Goal: Download file/media

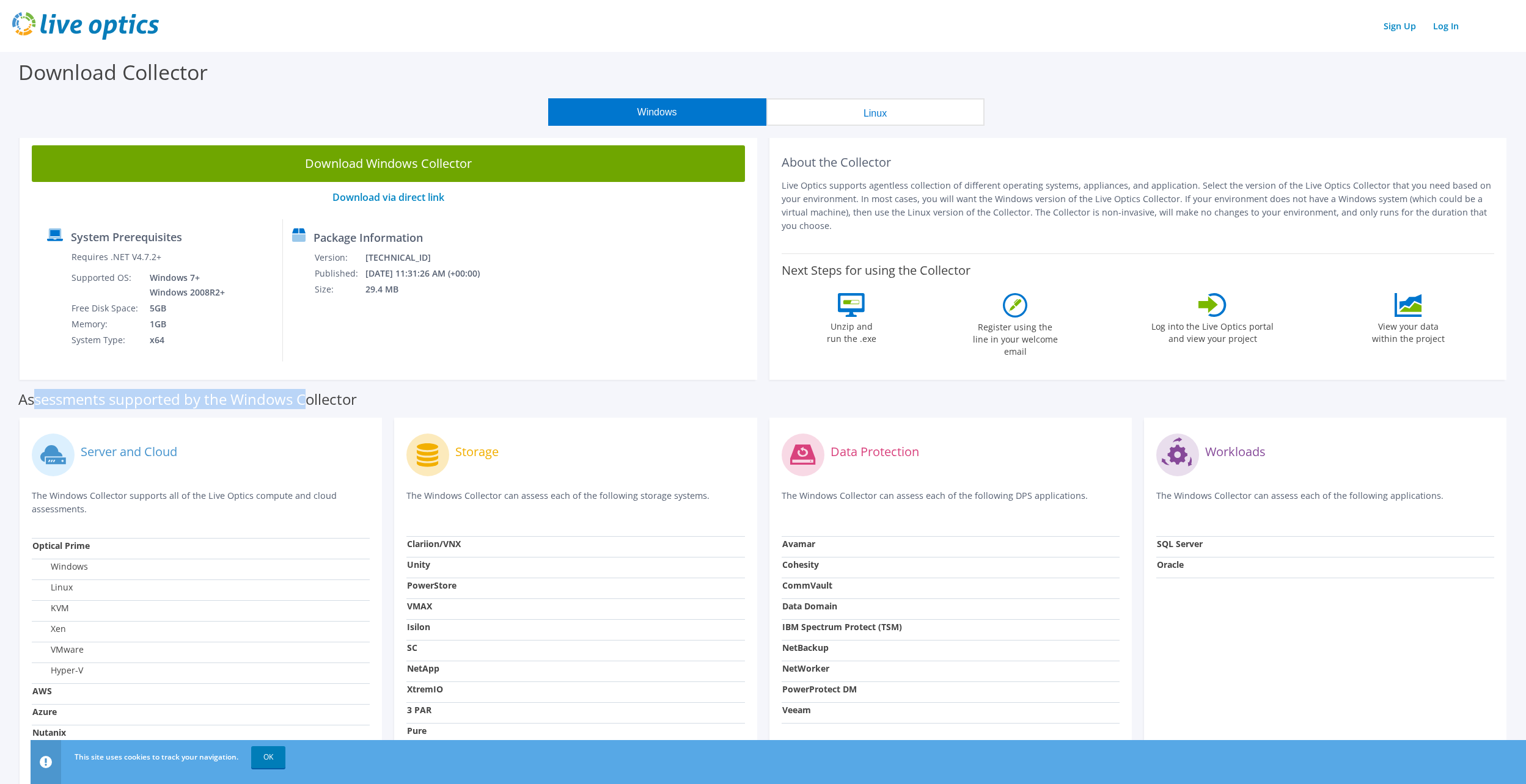
drag, startPoint x: 54, startPoint y: 397, endPoint x: 321, endPoint y: 392, distance: 267.0
click at [313, 394] on label "Assessments supported by the Windows Collector" at bounding box center [187, 399] width 338 height 12
click at [324, 394] on label "Assessments supported by the Windows Collector" at bounding box center [187, 399] width 338 height 12
click at [673, 108] on button "Windows" at bounding box center [658, 112] width 218 height 28
click at [401, 194] on link "Download via direct link" at bounding box center [388, 197] width 112 height 13
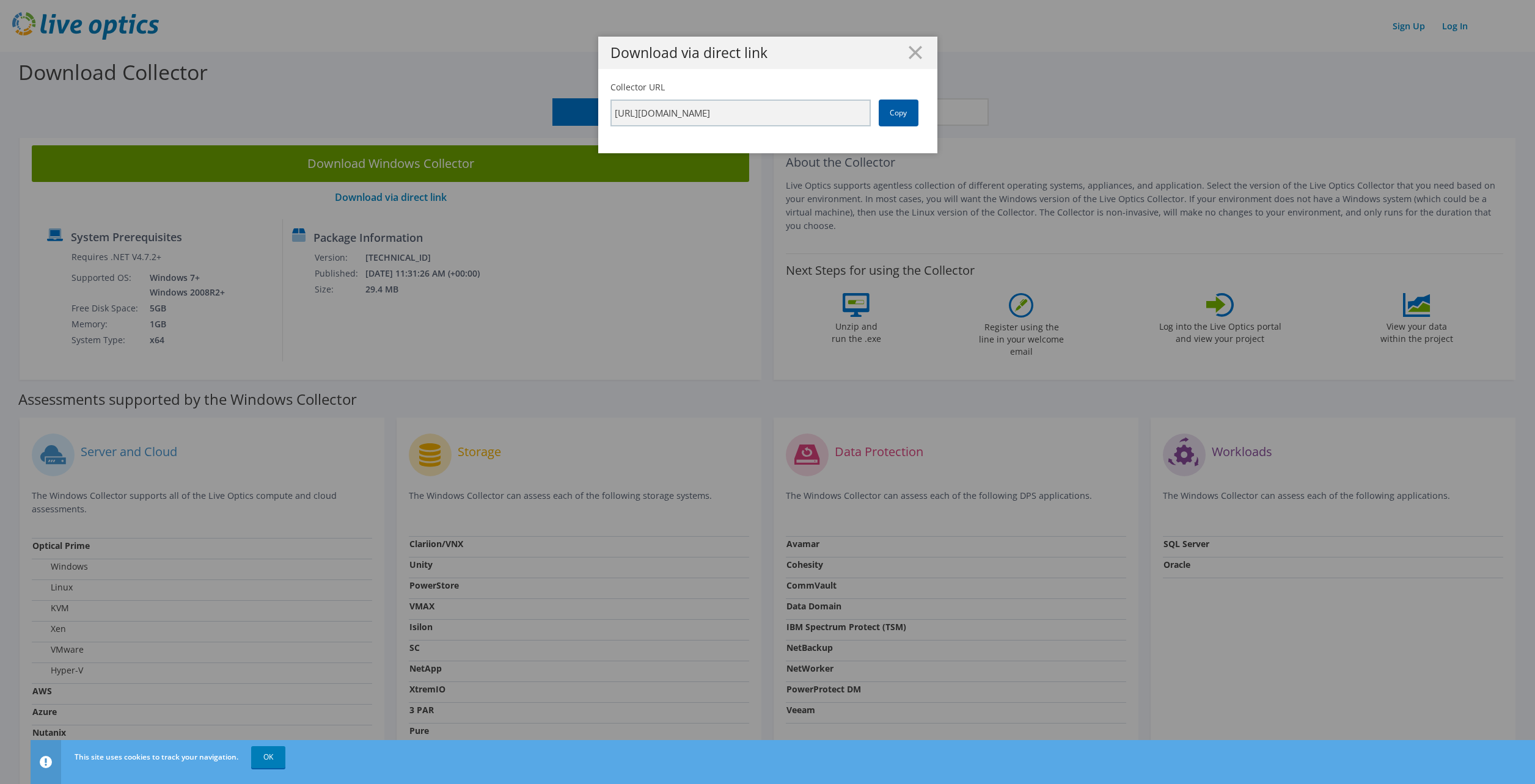
click at [885, 112] on link "Copy" at bounding box center [898, 113] width 40 height 27
click at [898, 118] on link "Copy" at bounding box center [898, 113] width 40 height 27
click at [909, 47] on icon at bounding box center [915, 52] width 13 height 13
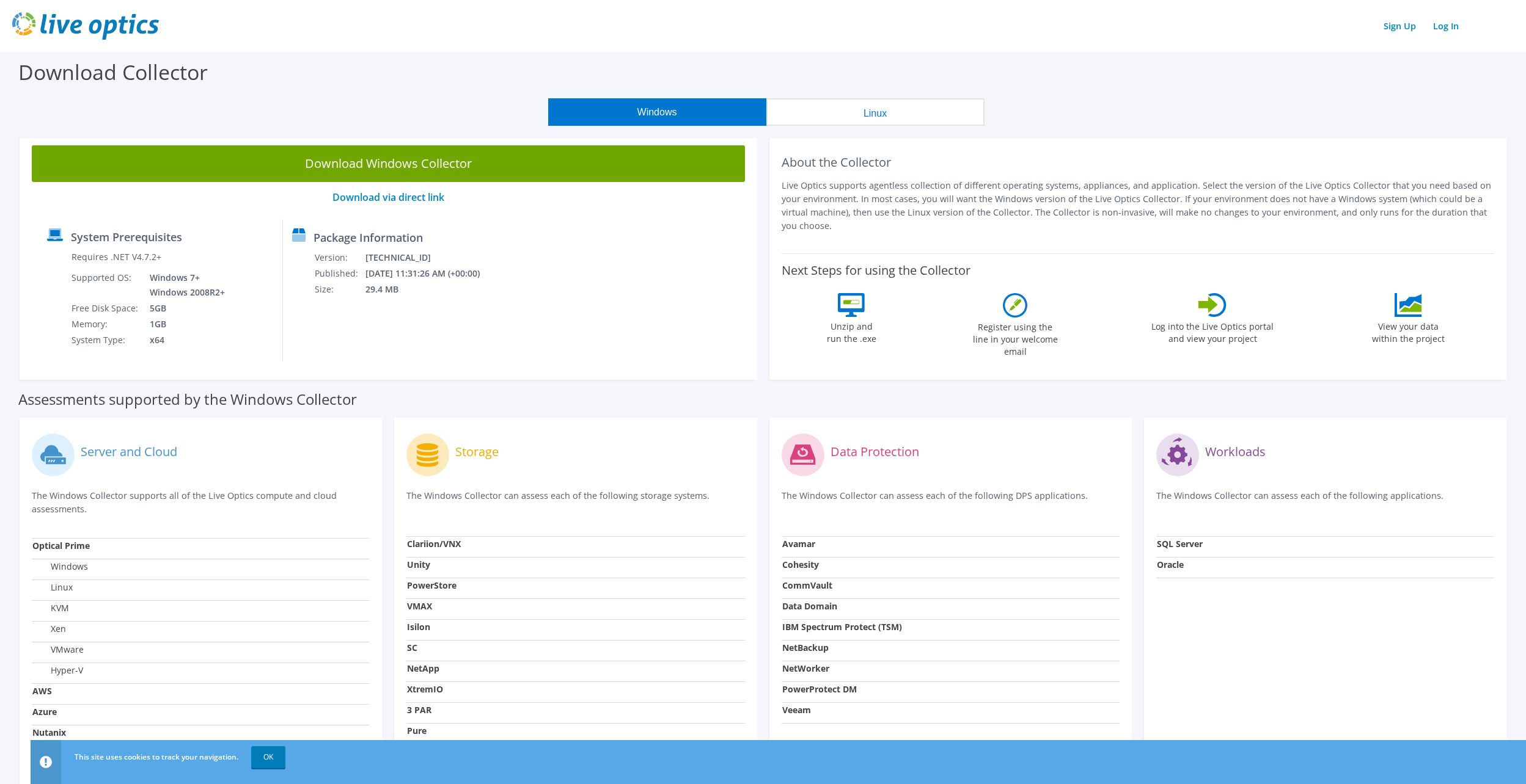
click at [856, 115] on button "Linux" at bounding box center [875, 112] width 218 height 28
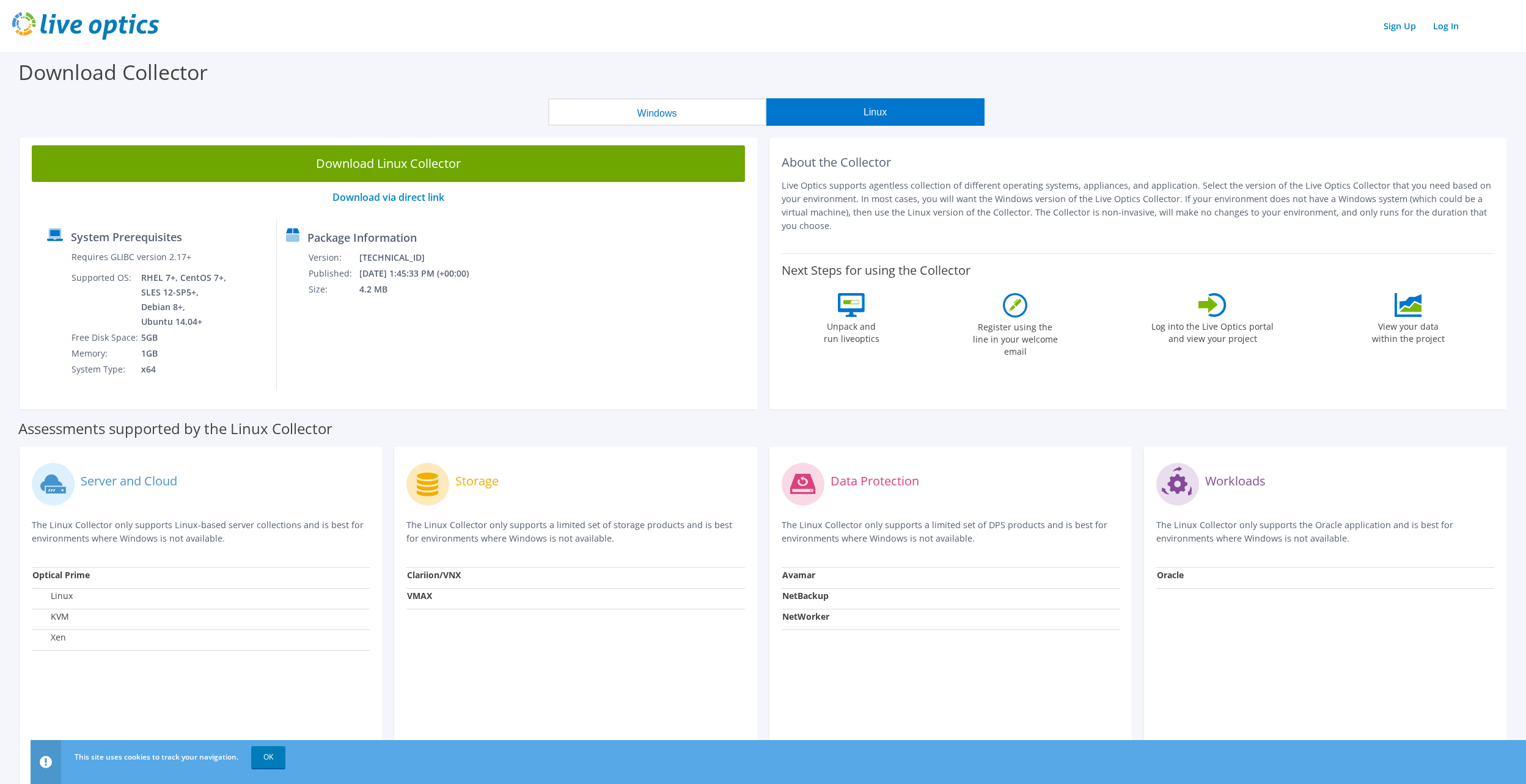
click at [685, 114] on button "Windows" at bounding box center [658, 112] width 218 height 28
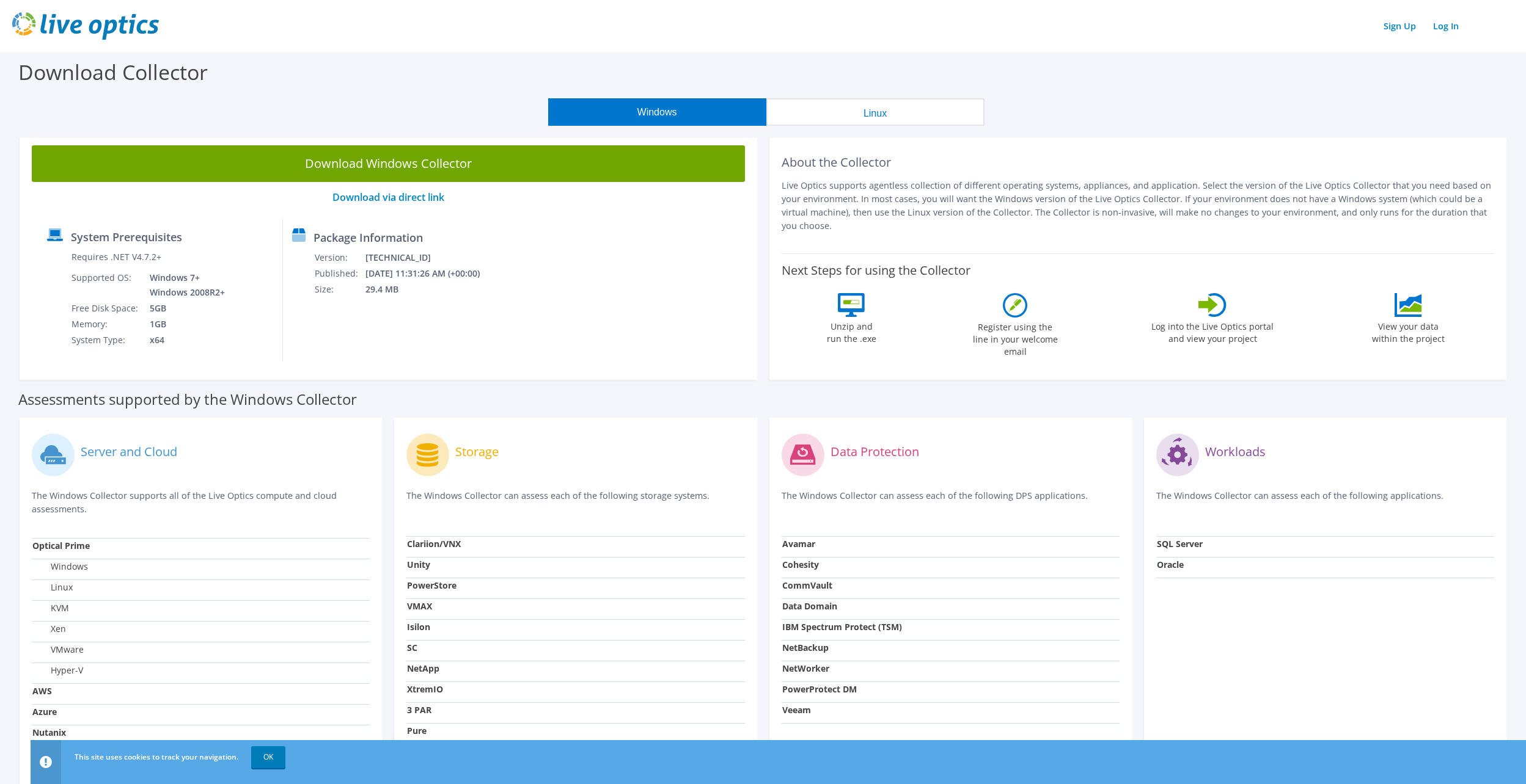
click at [808, 111] on button "Linux" at bounding box center [875, 112] width 218 height 28
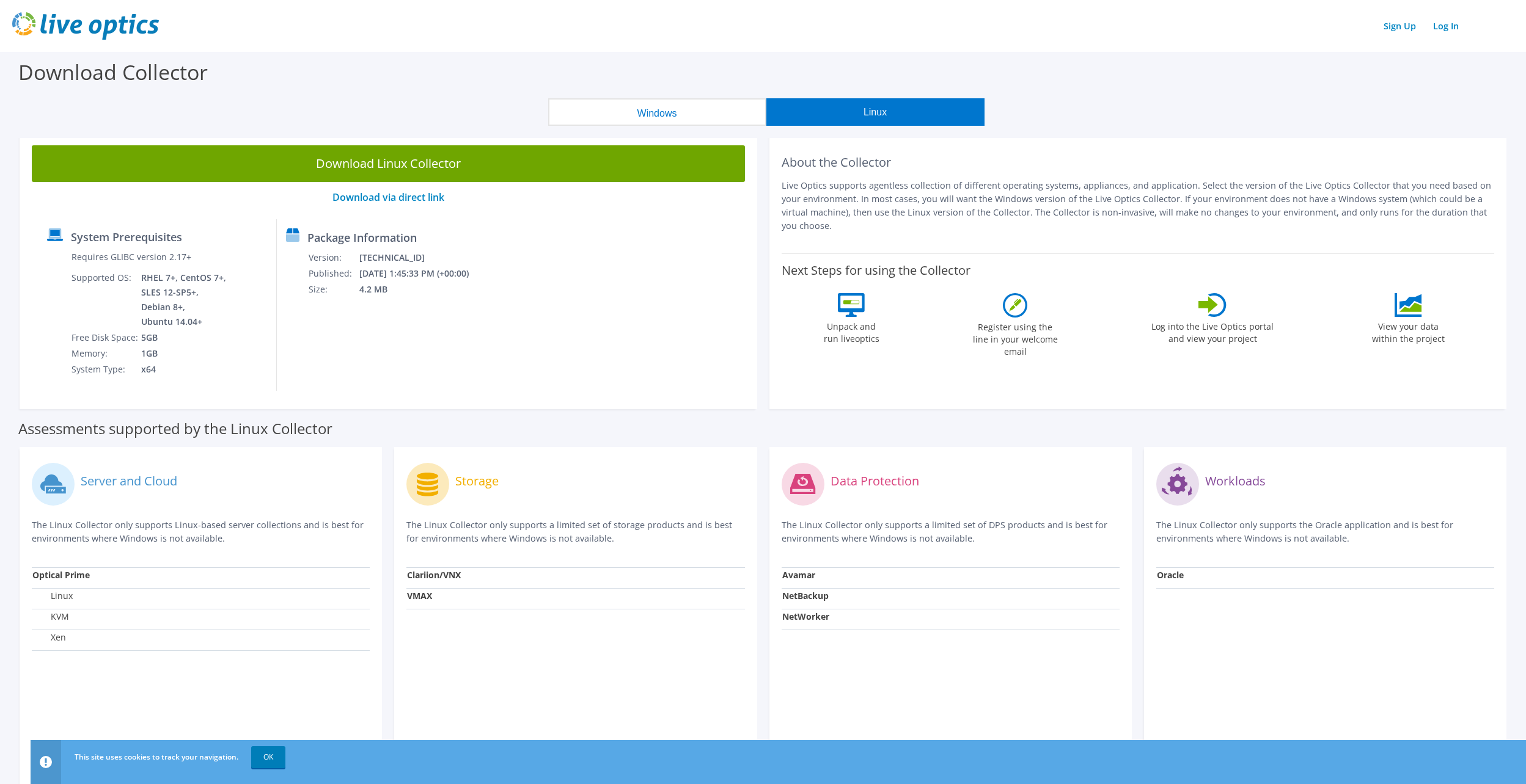
click at [656, 115] on button "Windows" at bounding box center [658, 112] width 218 height 28
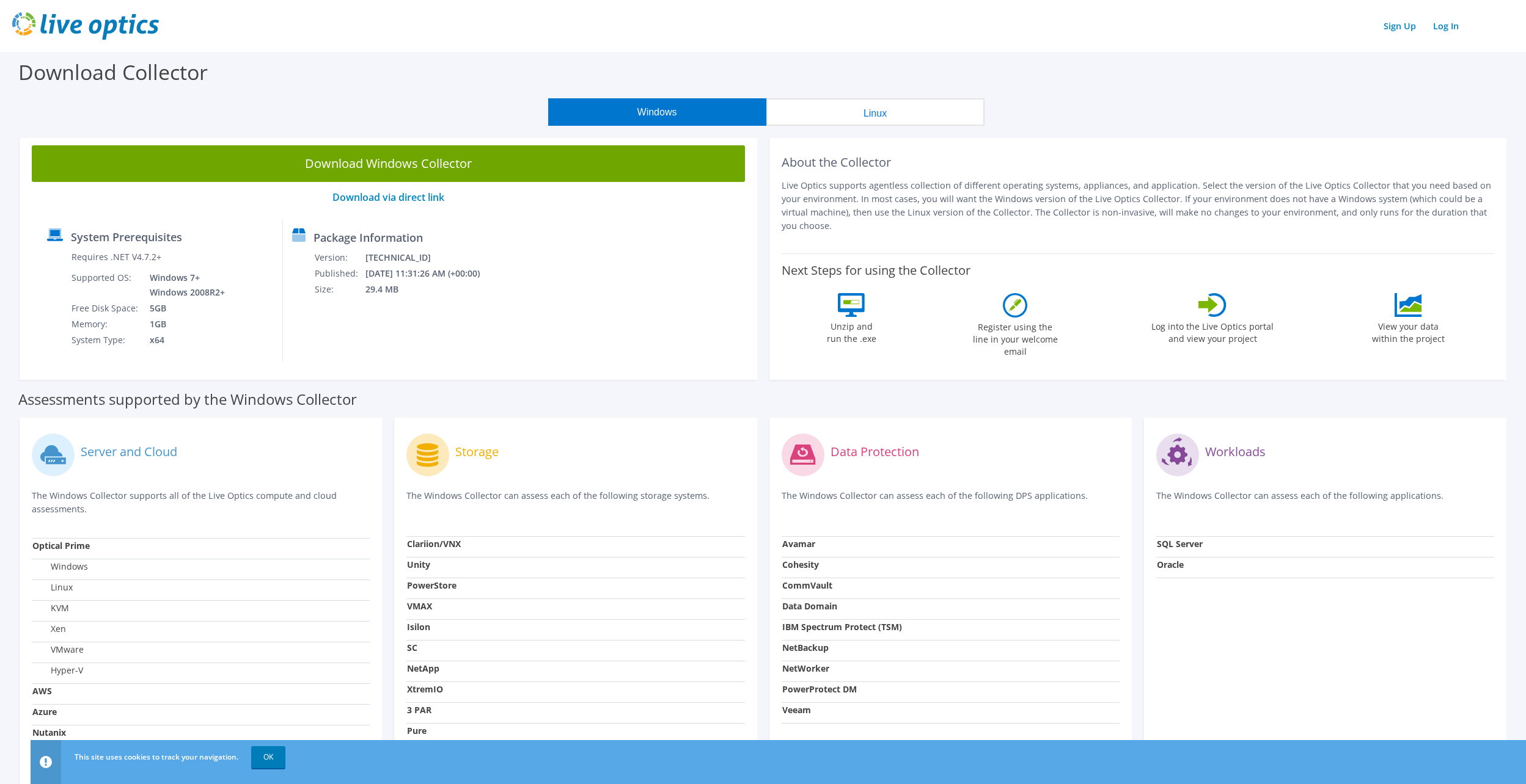
scroll to position [124, 0]
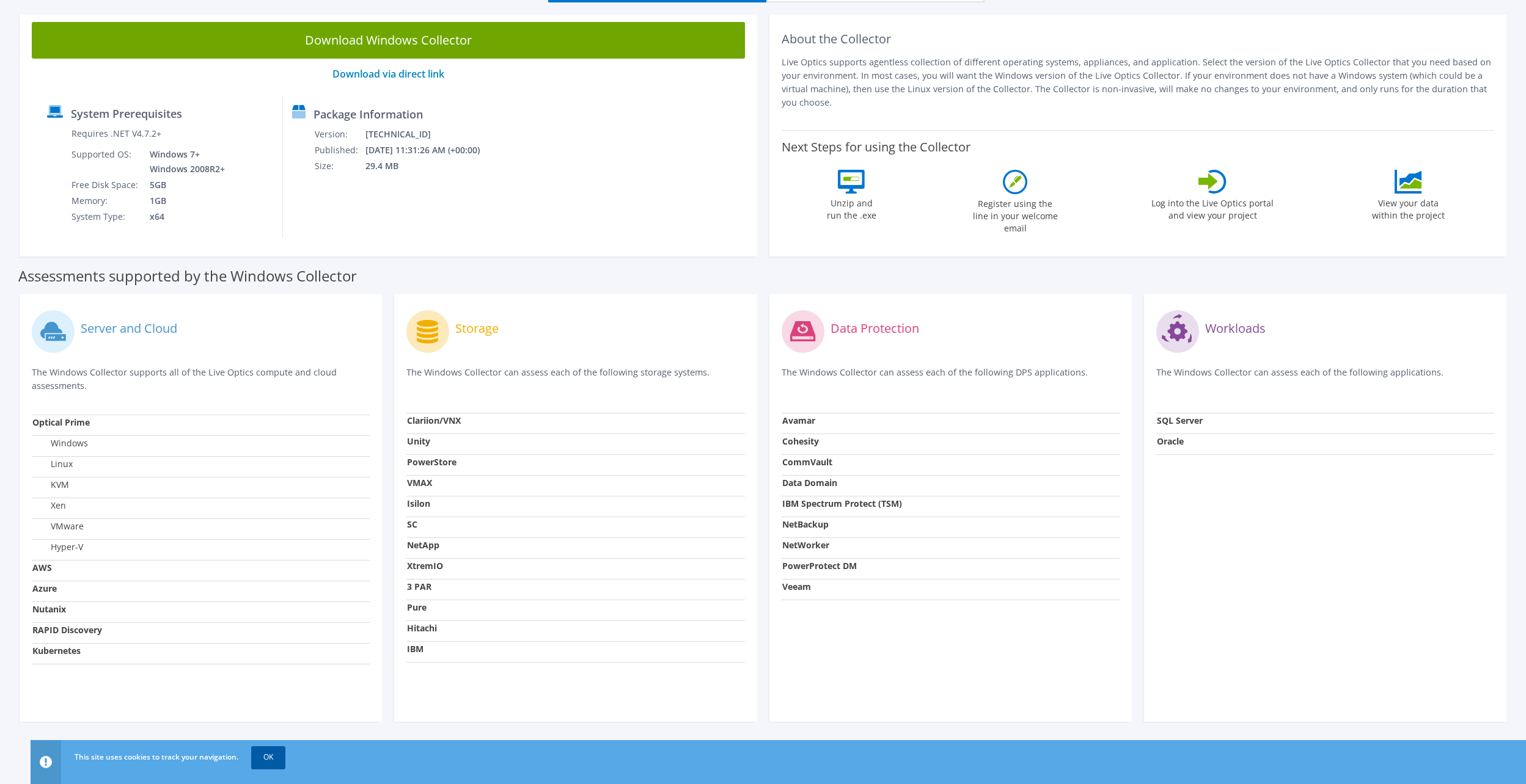
click at [262, 758] on link "OK" at bounding box center [268, 757] width 34 height 22
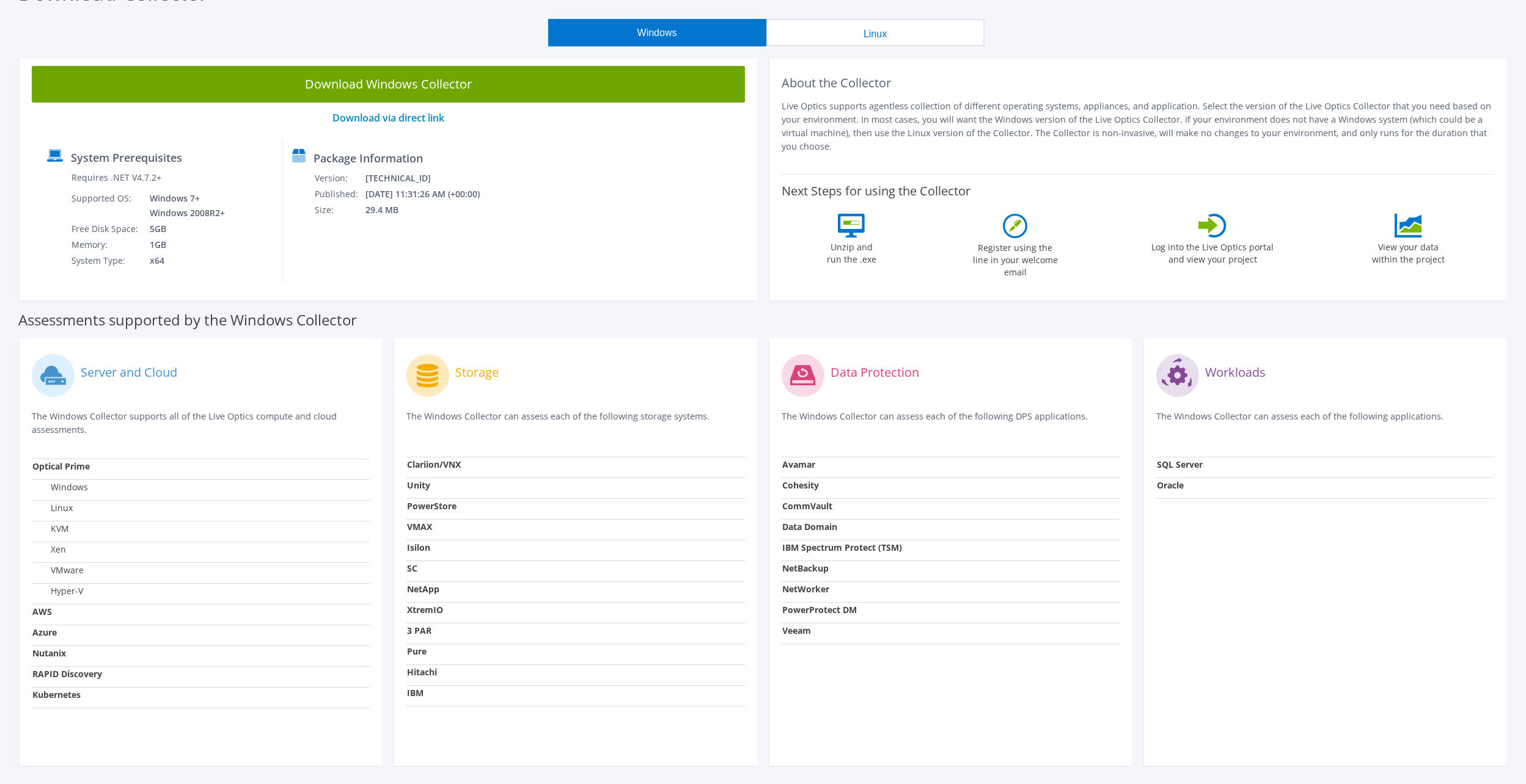
scroll to position [62, 0]
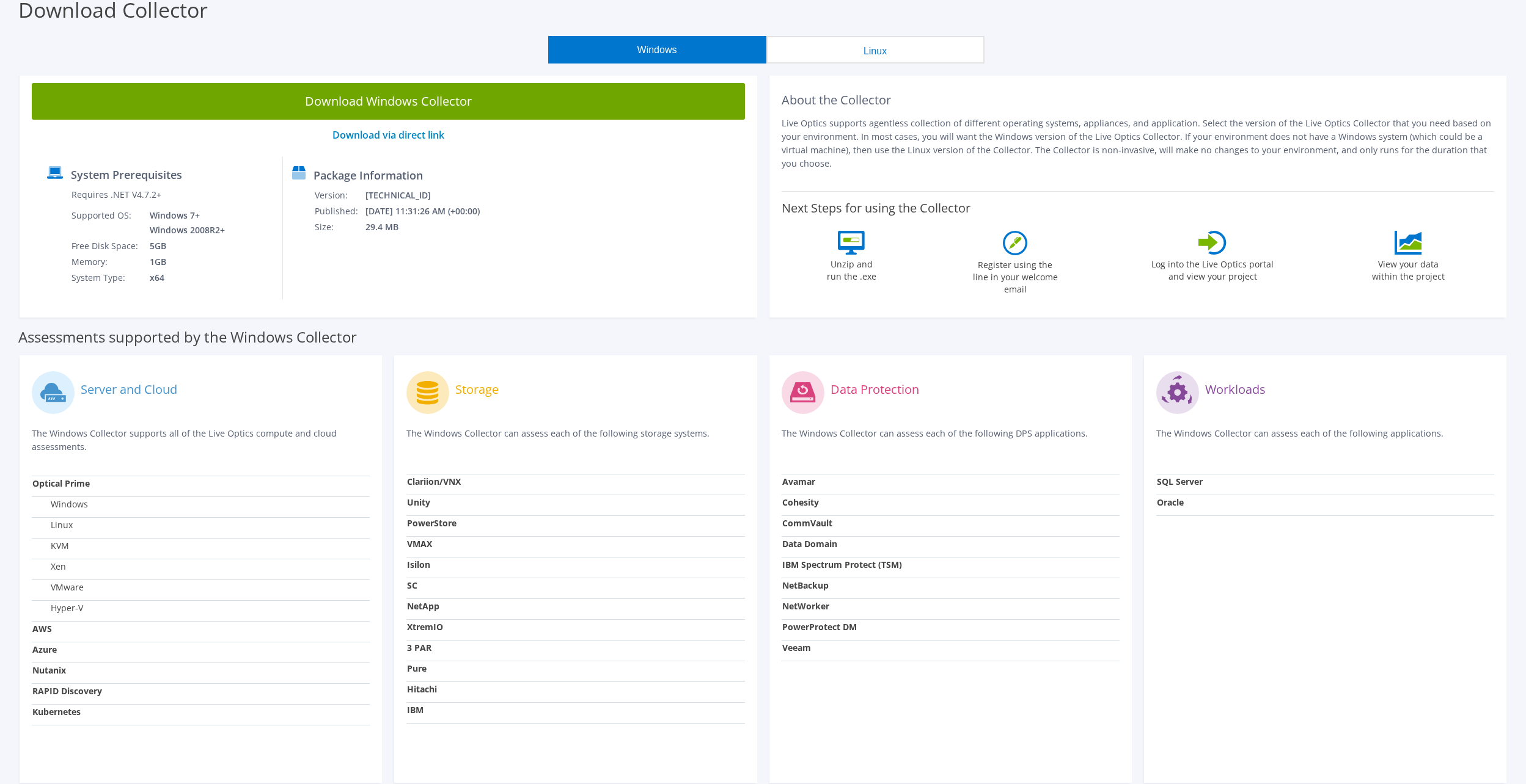
click at [1423, 739] on div "Workloads The Windows Collector can assess each of the following applications. …" at bounding box center [1325, 570] width 362 height 428
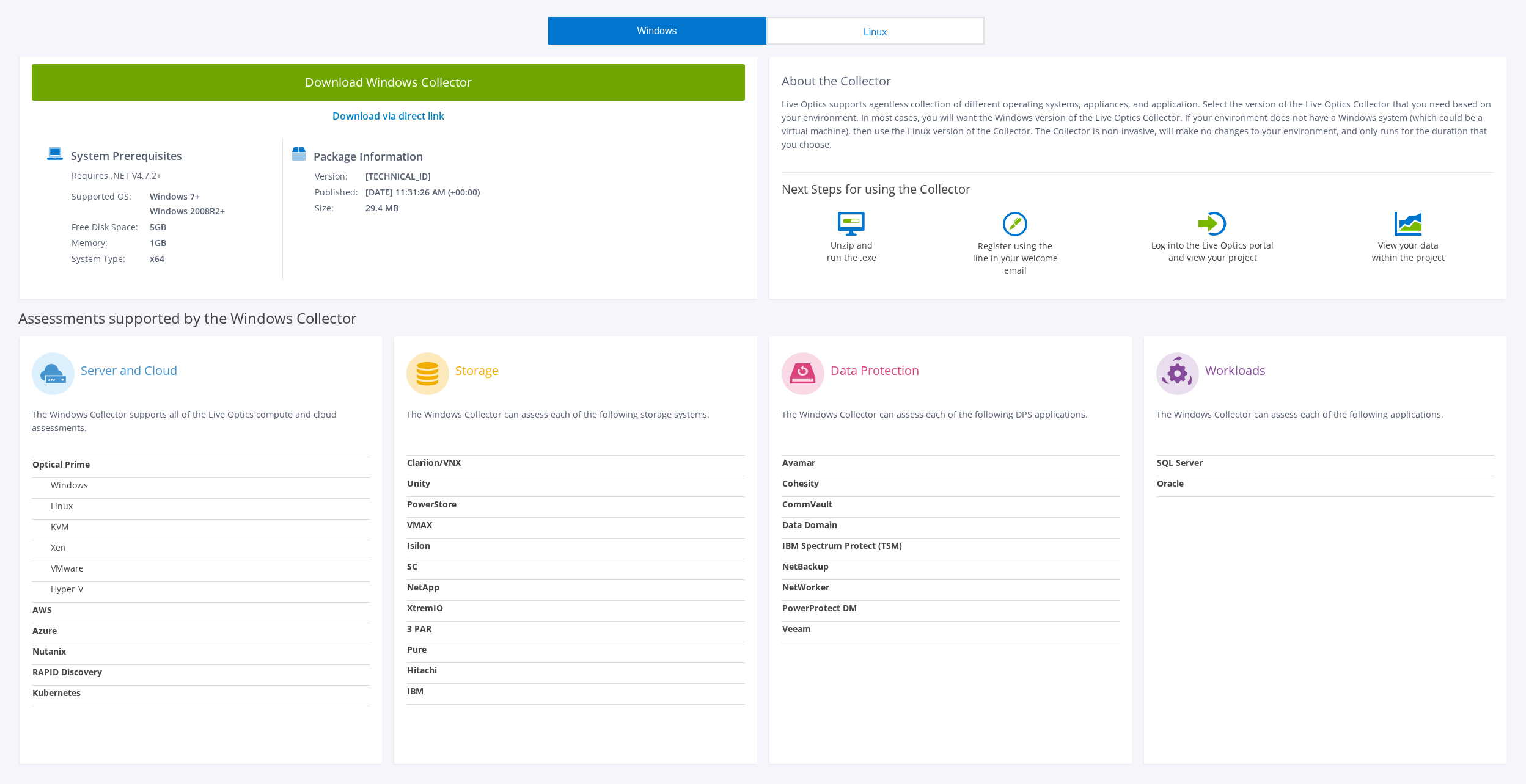
scroll to position [62, 0]
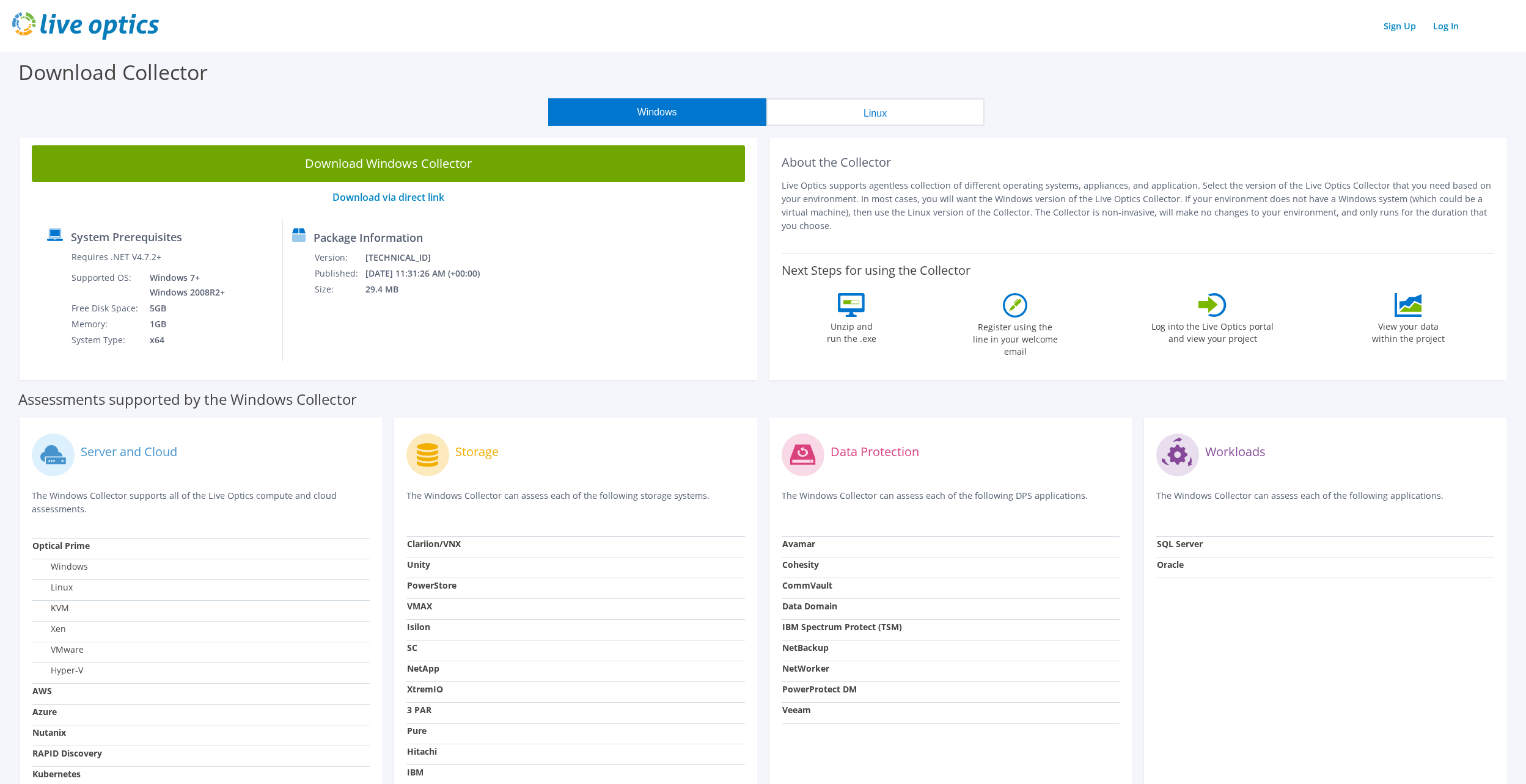
scroll to position [62, 0]
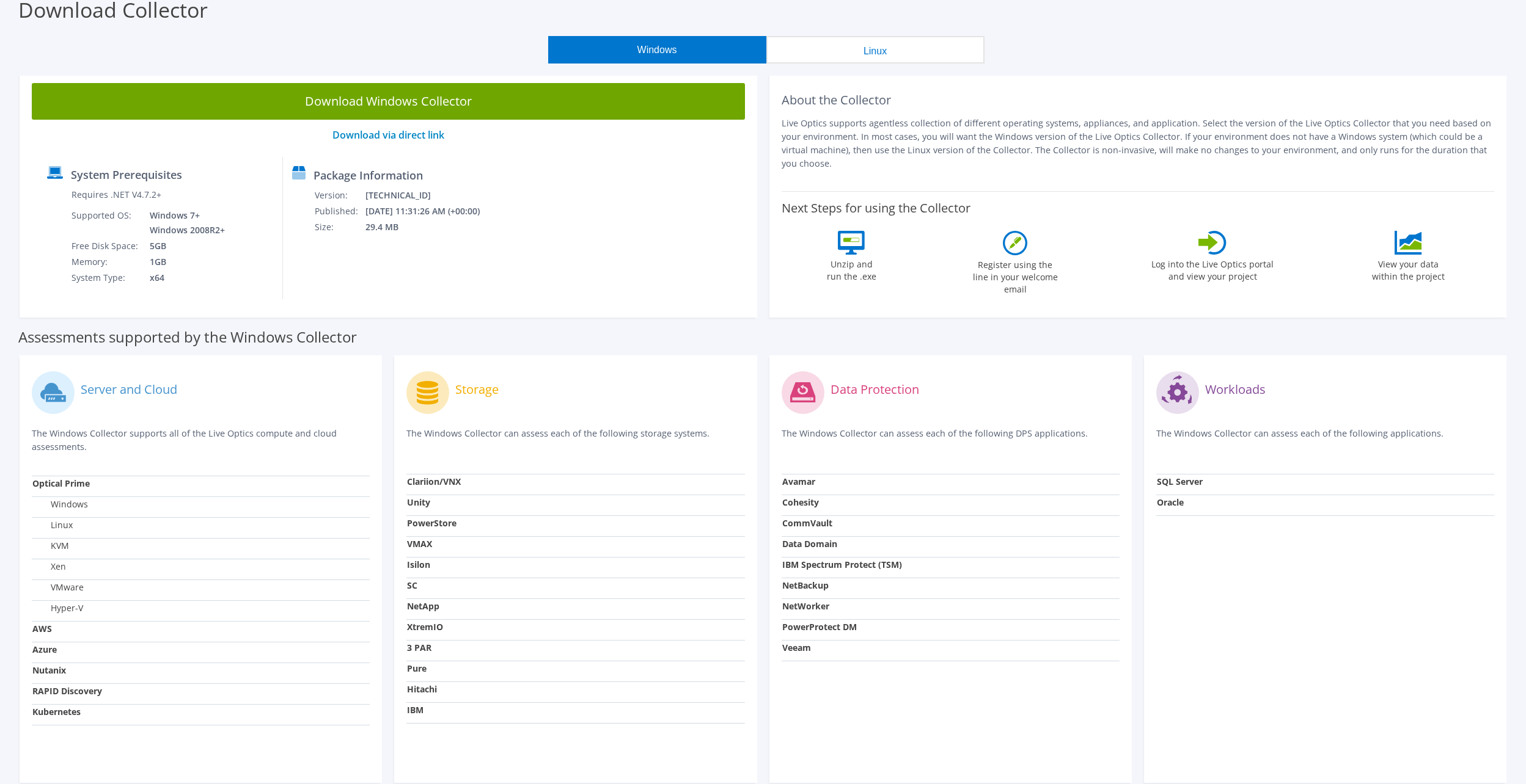
drag, startPoint x: 1162, startPoint y: 436, endPoint x: 1409, endPoint y: 431, distance: 247.1
click at [1409, 431] on p "The Windows Collector can assess each of the following applications." at bounding box center [1325, 440] width 338 height 25
drag, startPoint x: 1199, startPoint y: 436, endPoint x: 1313, endPoint y: 433, distance: 114.0
click at [1313, 433] on p "The Windows Collector can assess each of the following applications." at bounding box center [1325, 440] width 338 height 25
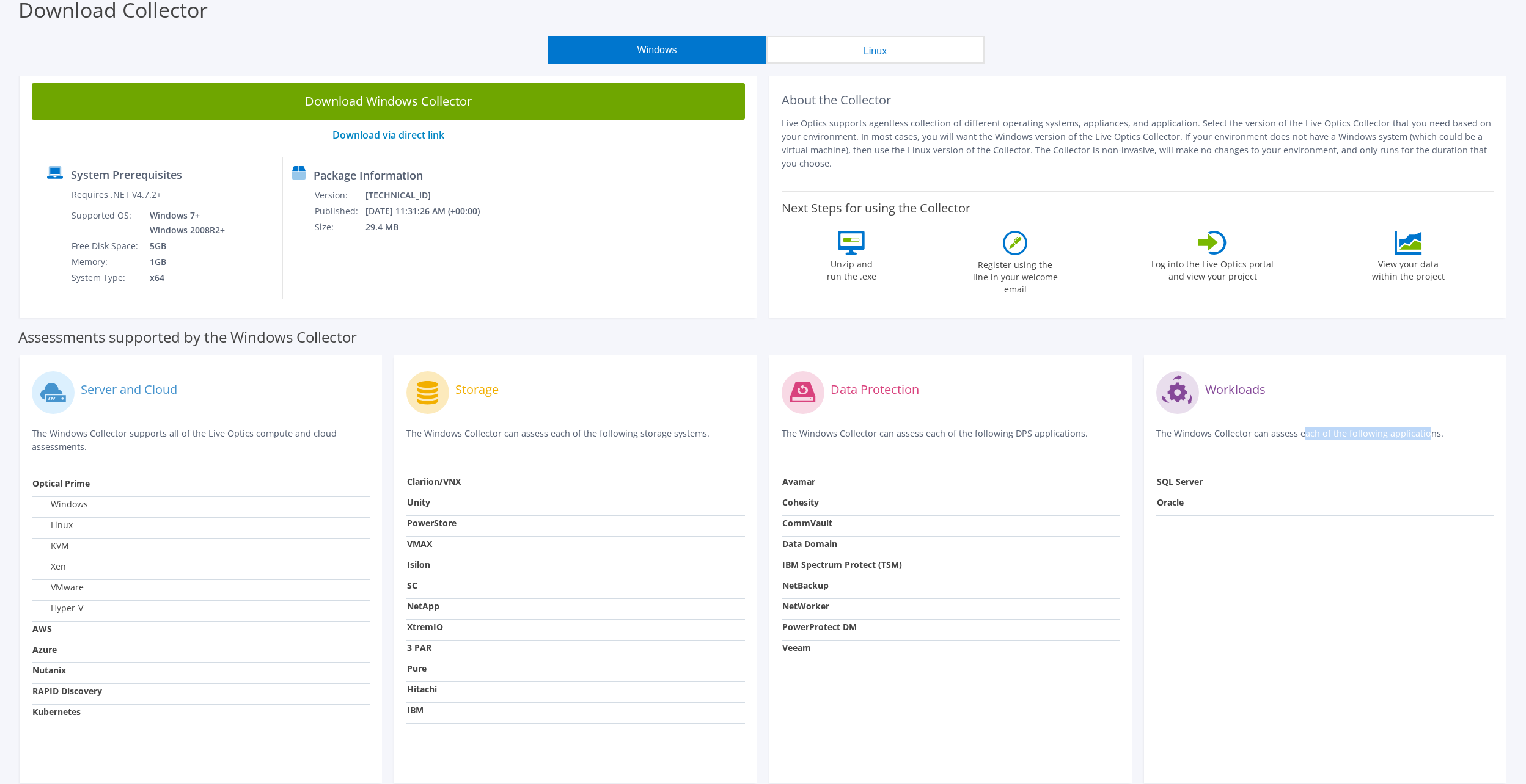
click at [1313, 433] on p "The Windows Collector can assess each of the following applications." at bounding box center [1325, 440] width 338 height 25
drag, startPoint x: 1173, startPoint y: 484, endPoint x: 1152, endPoint y: 486, distance: 21.1
click at [1152, 486] on div "Workloads The Windows Collector can assess each of the following applications. …" at bounding box center [1325, 570] width 362 height 428
drag, startPoint x: 1152, startPoint y: 486, endPoint x: 1225, endPoint y: 486, distance: 73.0
click at [1225, 486] on td "SQL Server" at bounding box center [1325, 484] width 338 height 21
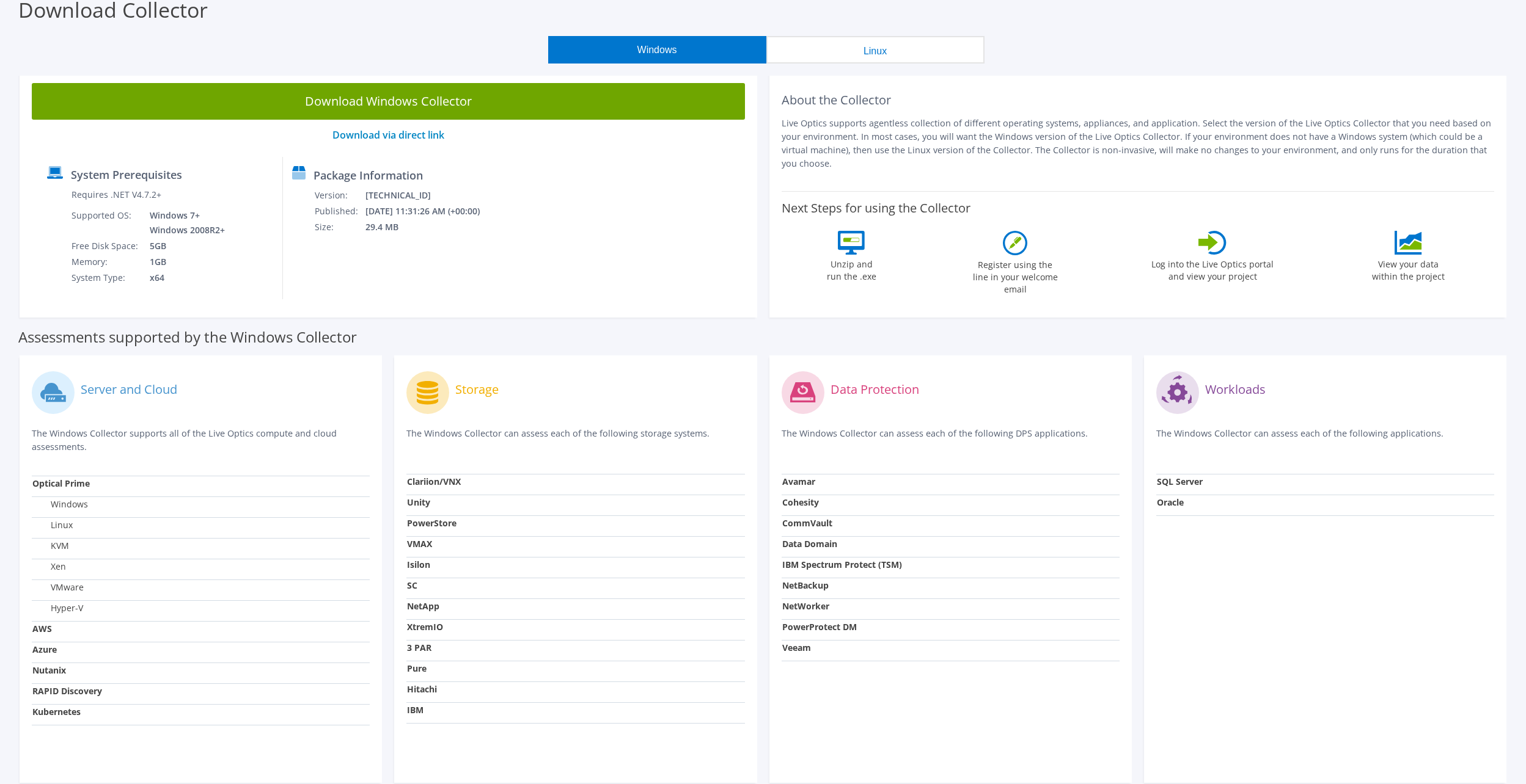
click at [1202, 578] on div "Workloads The Windows Collector can assess each of the following applications. …" at bounding box center [1325, 570] width 362 height 428
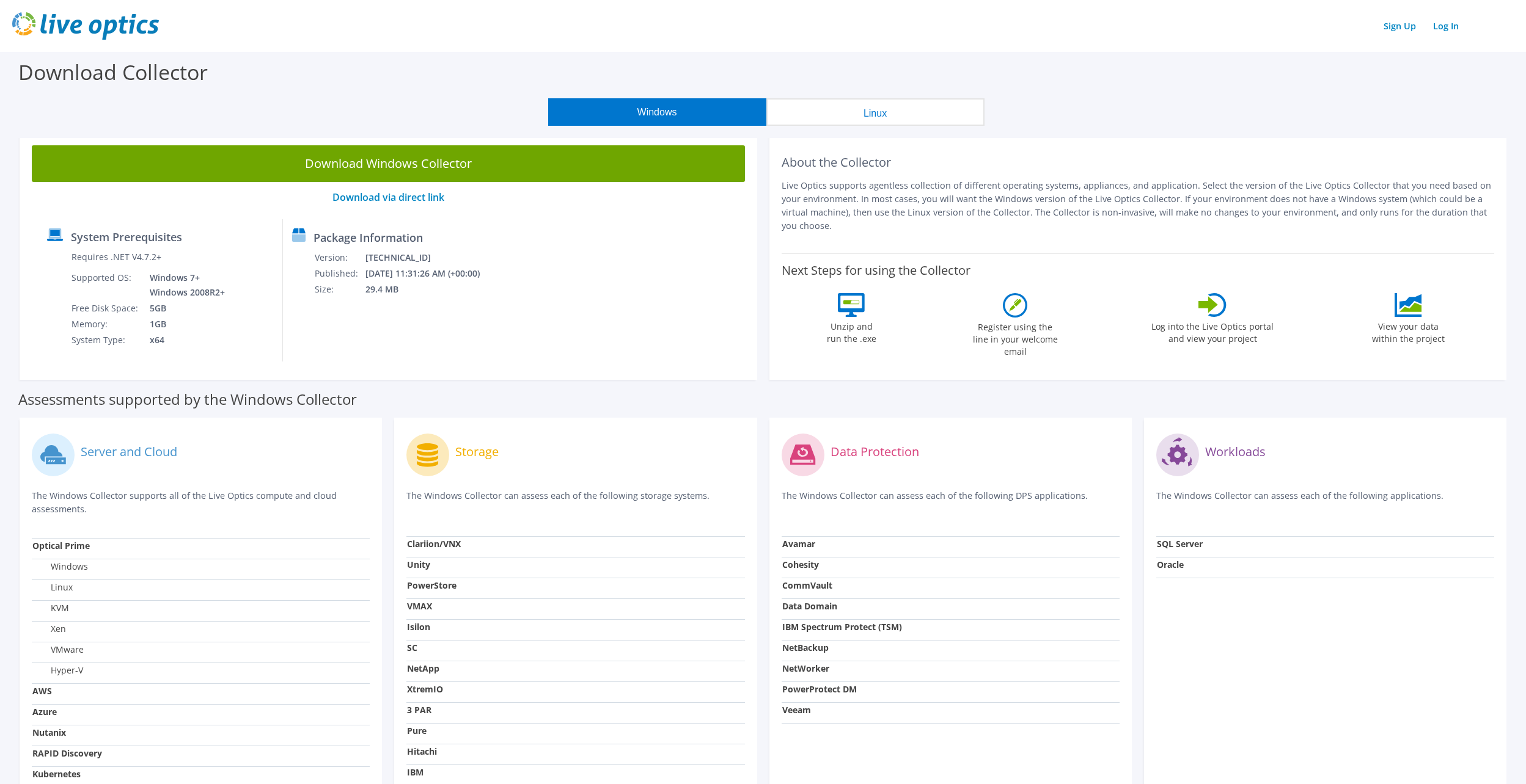
scroll to position [62, 0]
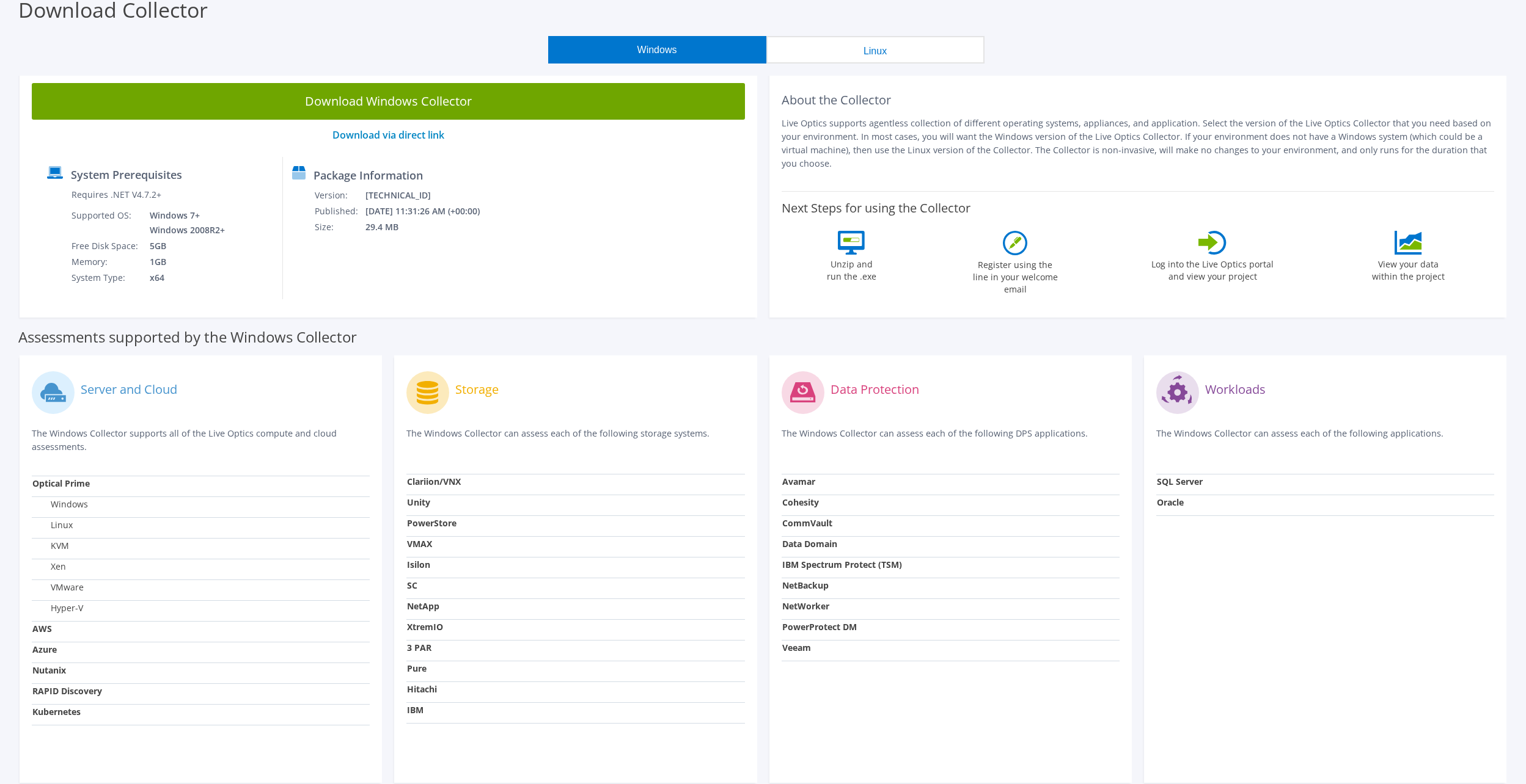
click at [1214, 272] on label "Log into the Live Optics portal and view your project" at bounding box center [1213, 269] width 124 height 28
click at [1206, 246] on icon at bounding box center [1212, 243] width 28 height 24
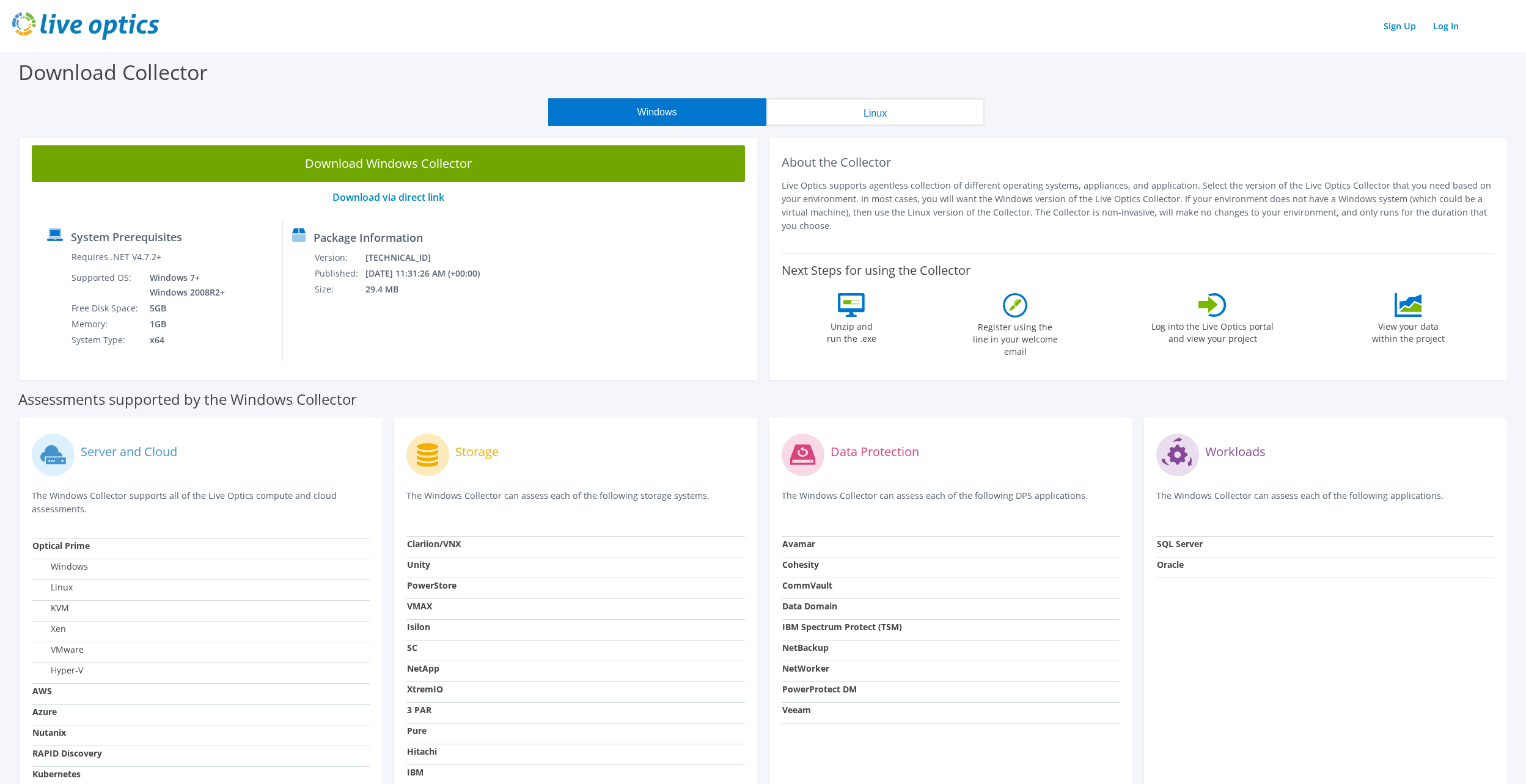
scroll to position [60, 0]
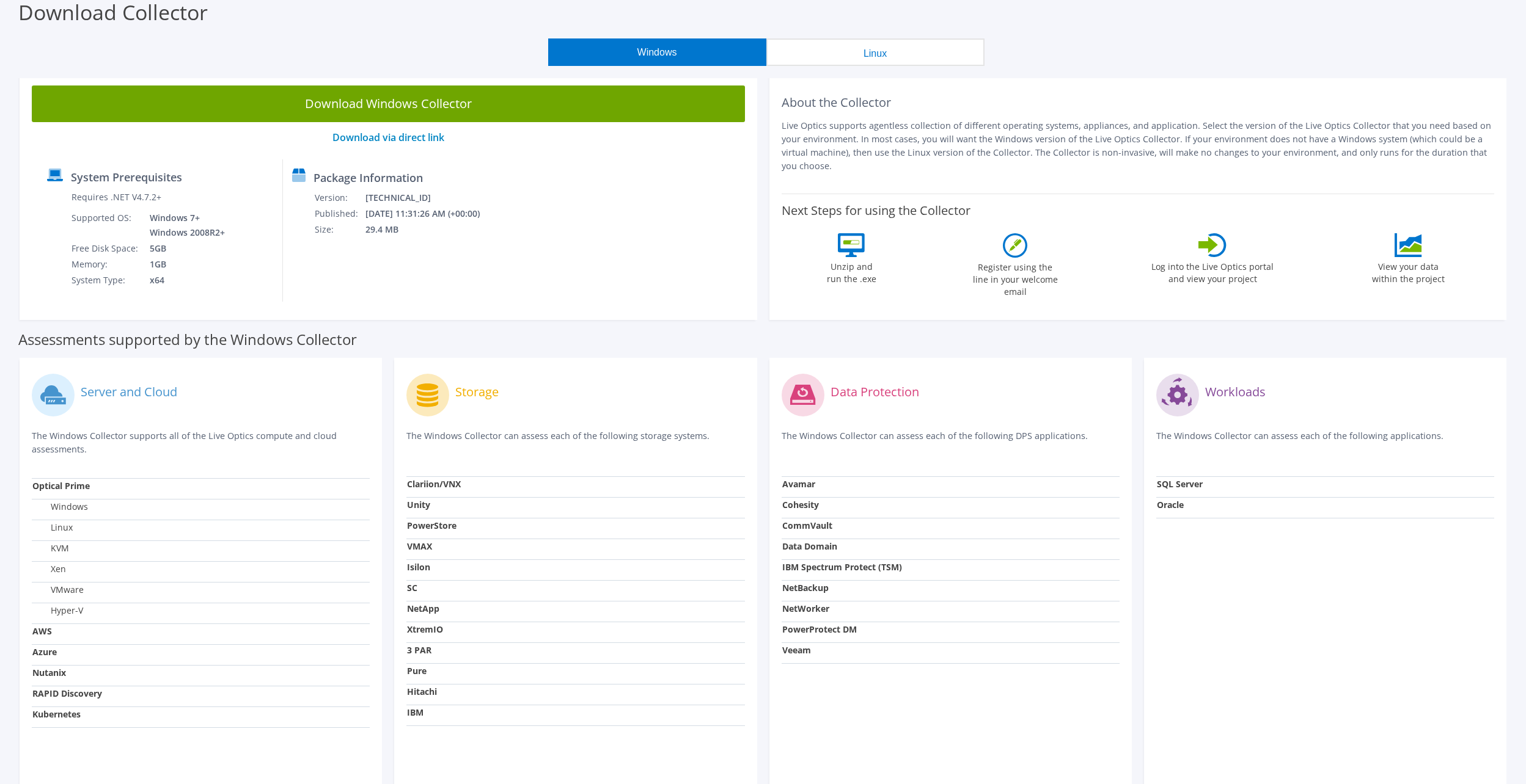
click at [865, 57] on button "Linux" at bounding box center [875, 52] width 218 height 28
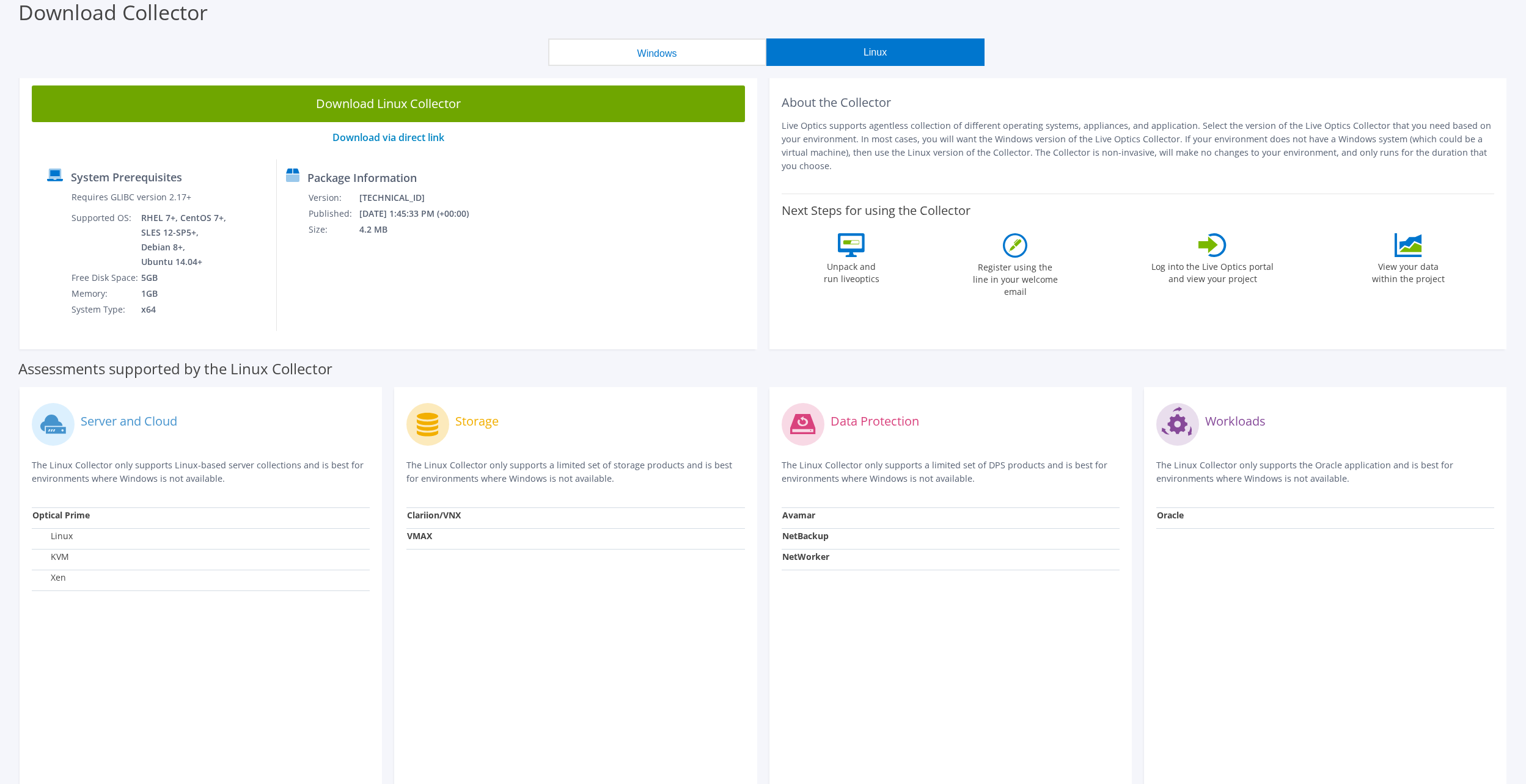
click at [680, 55] on button "Windows" at bounding box center [658, 52] width 218 height 28
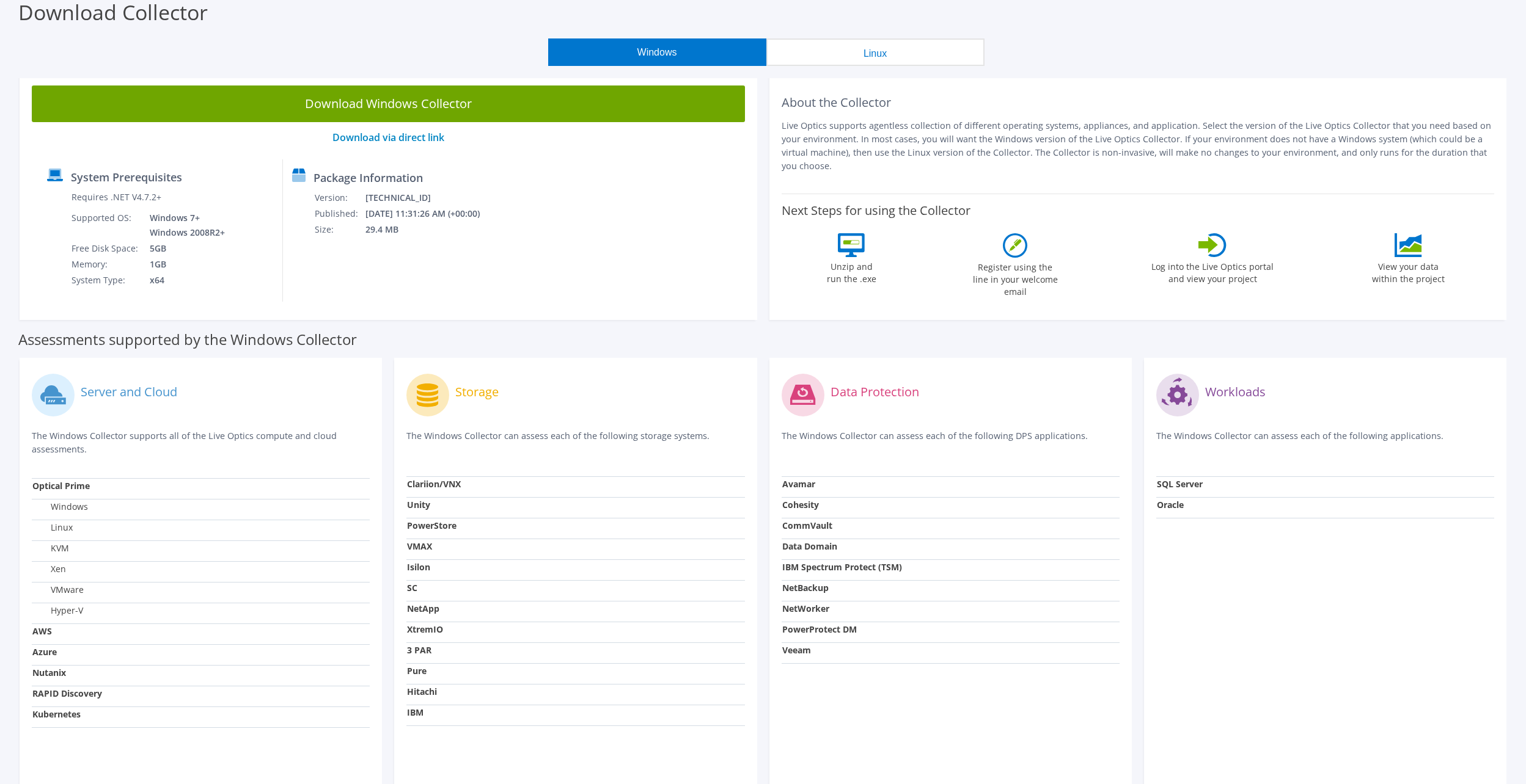
click at [857, 51] on button "Linux" at bounding box center [875, 52] width 218 height 28
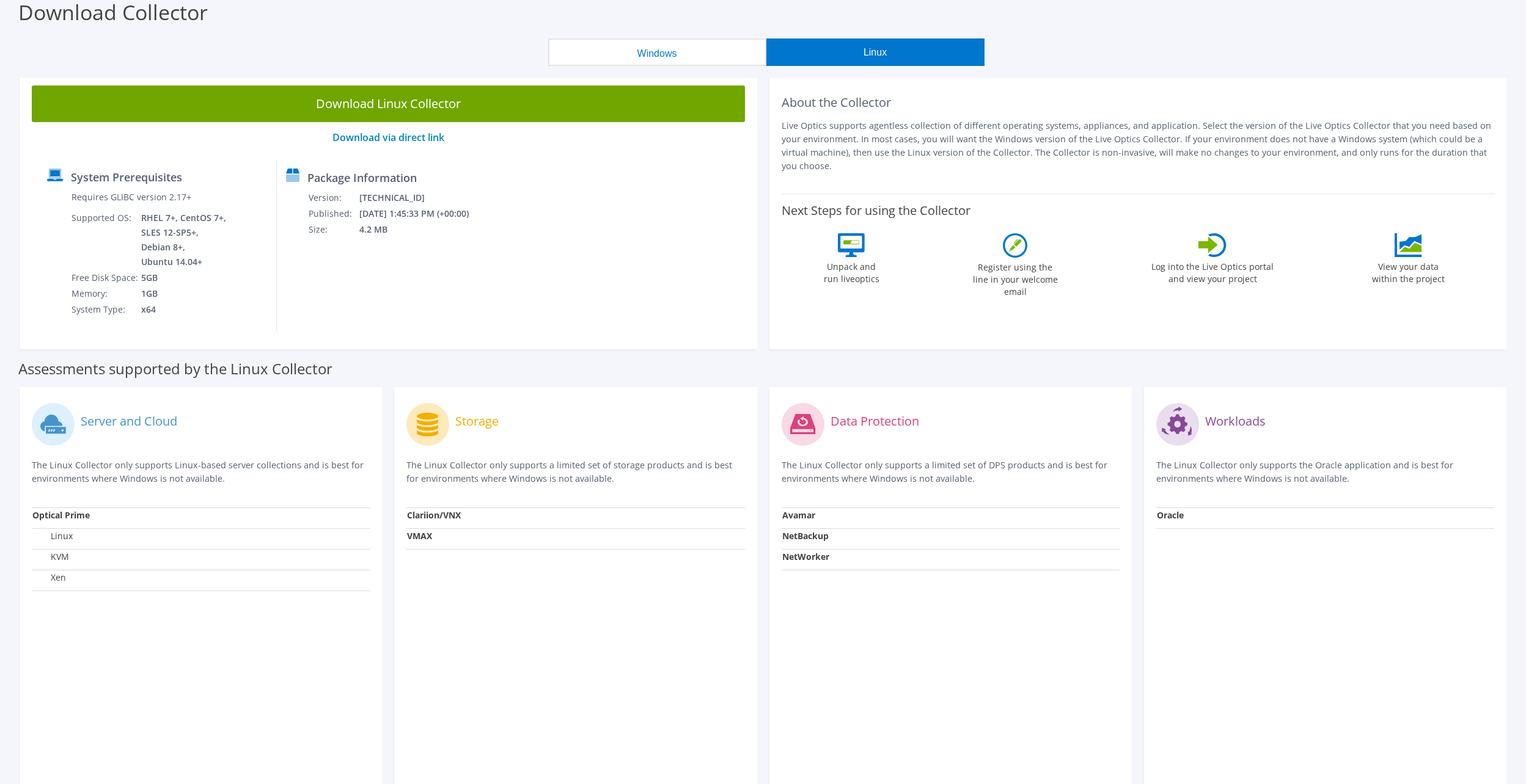
click at [679, 52] on button "Windows" at bounding box center [658, 52] width 218 height 28
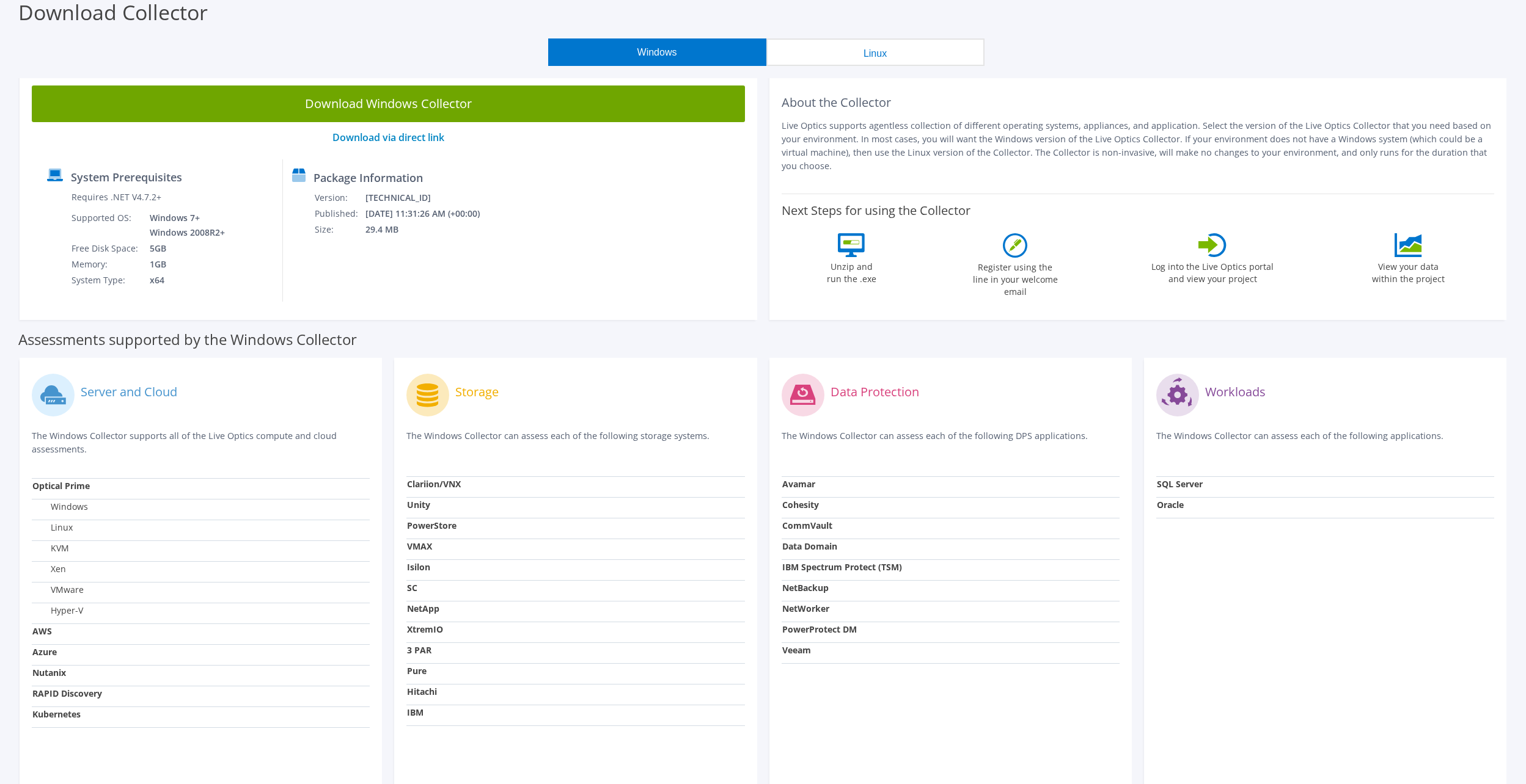
click at [1409, 262] on label "View your data within the project" at bounding box center [1407, 271] width 88 height 28
